Goal: Task Accomplishment & Management: Use online tool/utility

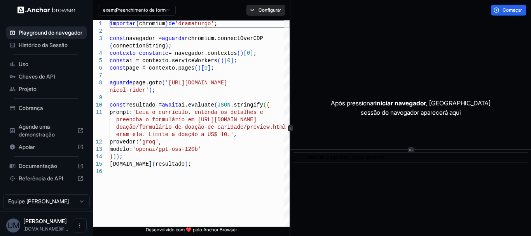
click at [278, 14] on button "Configurar" at bounding box center [265, 10] width 39 height 11
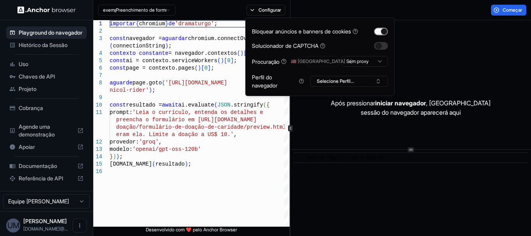
click at [381, 34] on button "button" at bounding box center [381, 32] width 14 height 8
click at [369, 81] on button "Selecione Perfil..." at bounding box center [349, 81] width 78 height 11
click at [367, 111] on font "Nenhum perfil encontrado." at bounding box center [348, 109] width 57 height 6
click at [348, 59] on html "Playground do navegador Histórico da Sessão Uso Chaves de API Projeto Cobrança …" at bounding box center [265, 118] width 531 height 236
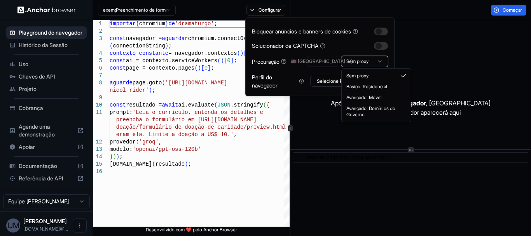
click at [425, 23] on html "Playground do navegador Histórico da Sessão Uso Chaves de API Projeto Cobrança …" at bounding box center [265, 118] width 531 height 236
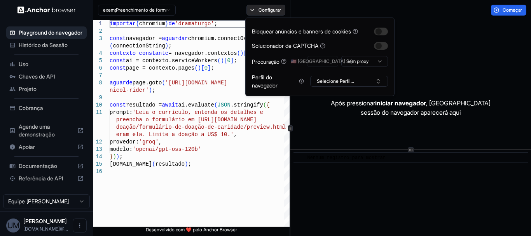
click at [272, 12] on font "Configurar" at bounding box center [269, 10] width 23 height 6
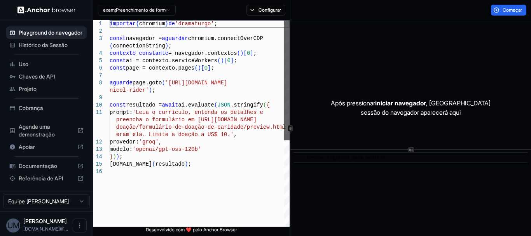
click at [284, 47] on div at bounding box center [286, 80] width 5 height 120
click at [56, 49] on span "Histórico da Sessão" at bounding box center [51, 45] width 65 height 8
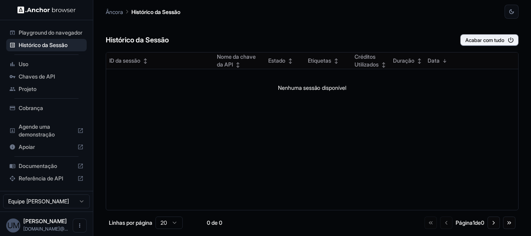
click at [356, 143] on div "ID da sessão ↕ Nome da chave da API ↕ Estado ↕ Etiquetas ↕ Créditos Utilizados …" at bounding box center [312, 131] width 412 height 158
click at [49, 93] on span "Projeto" at bounding box center [51, 89] width 65 height 8
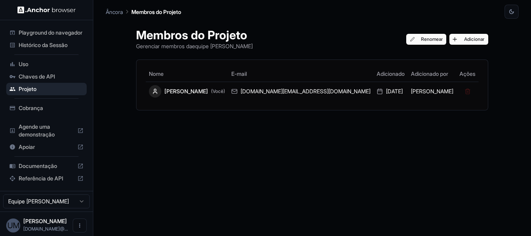
click at [369, 162] on div "Membros do Projeto Gerenciar membros da equipe Aline Leme Renomear Adicionar No…" at bounding box center [312, 127] width 371 height 217
click at [464, 37] on font "Adicionar" at bounding box center [474, 39] width 20 height 6
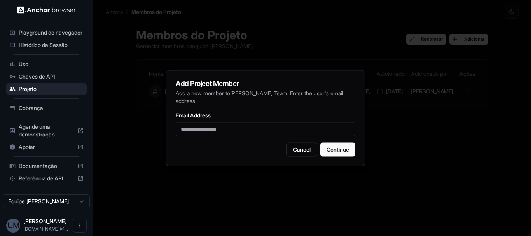
click at [157, 63] on div at bounding box center [265, 118] width 531 height 236
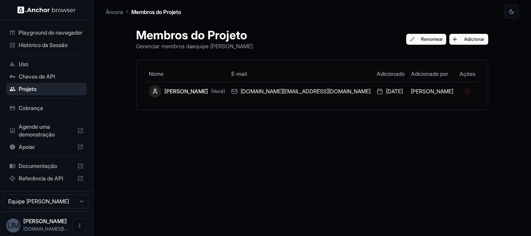
click at [49, 34] on font "Playground do navegador" at bounding box center [51, 32] width 64 height 7
